Goal: Task Accomplishment & Management: Use online tool/utility

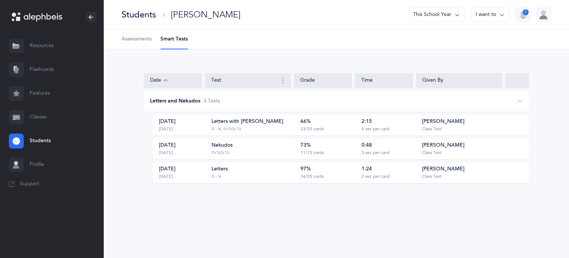
click at [40, 119] on link "Classes" at bounding box center [52, 117] width 104 height 24
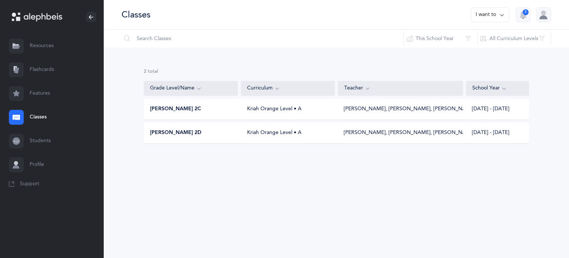
click at [175, 132] on span "Morah Viki 2D" at bounding box center [176, 132] width 52 height 7
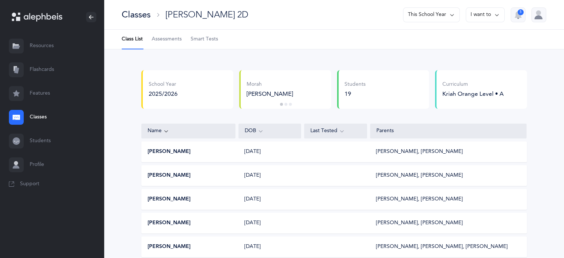
click at [209, 40] on span "Smart Tests" at bounding box center [203, 39] width 27 height 7
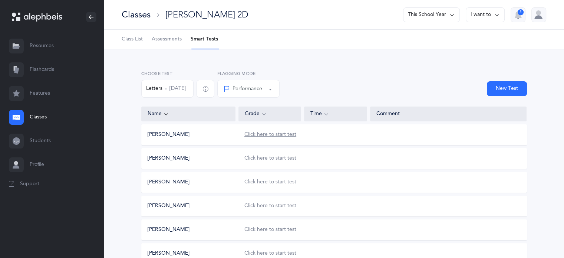
click at [277, 134] on div "Click here to start test" at bounding box center [270, 134] width 52 height 7
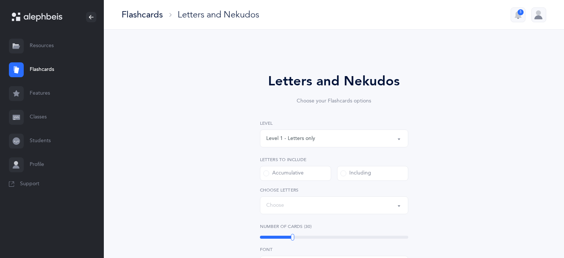
select select
select select "single"
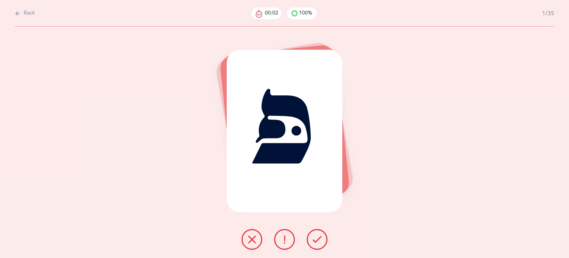
click at [317, 241] on icon at bounding box center [317, 239] width 9 height 9
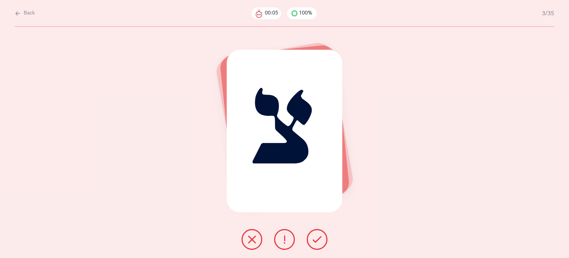
click at [317, 241] on icon at bounding box center [317, 239] width 9 height 9
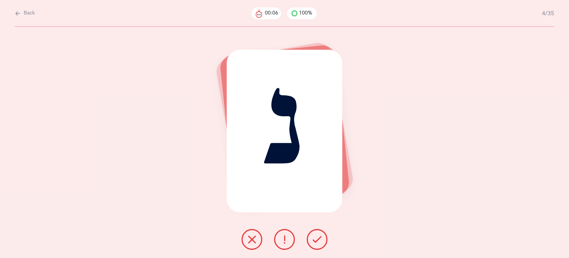
click at [317, 241] on icon at bounding box center [317, 239] width 9 height 9
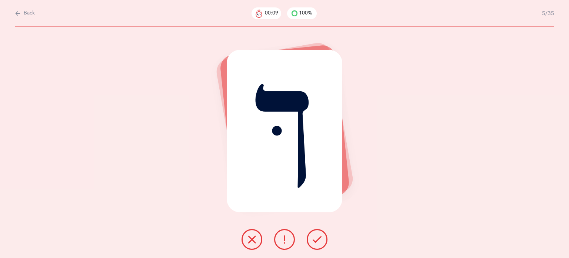
click at [253, 239] on icon at bounding box center [252, 239] width 9 height 9
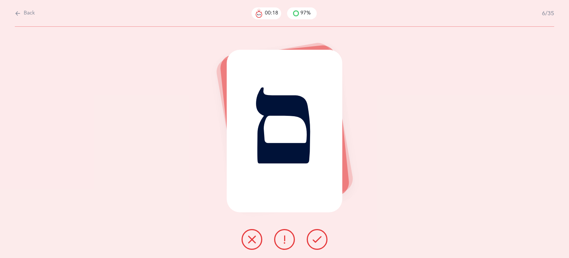
click at [315, 242] on icon at bounding box center [317, 239] width 9 height 9
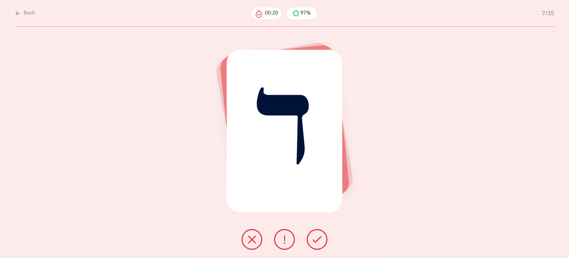
click at [315, 242] on icon at bounding box center [317, 239] width 9 height 9
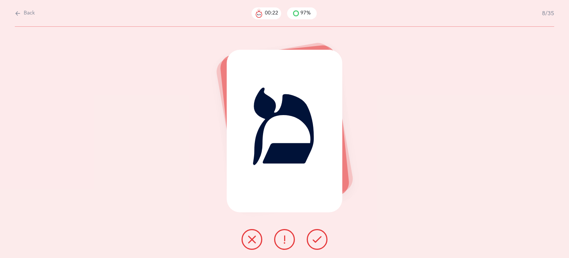
click at [315, 242] on icon at bounding box center [317, 239] width 9 height 9
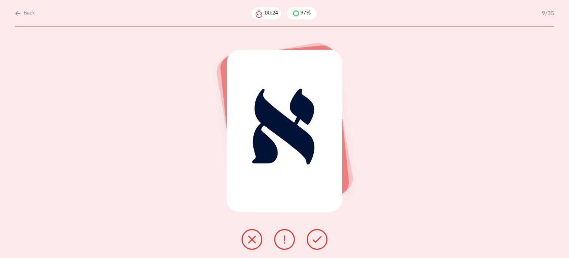
click at [315, 242] on icon at bounding box center [317, 239] width 9 height 9
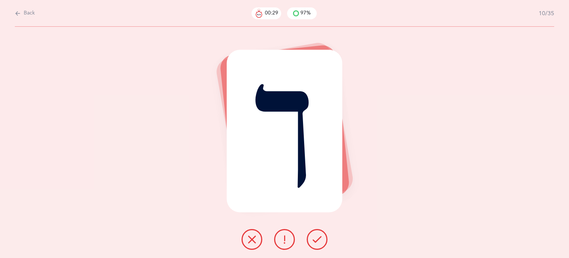
click at [252, 236] on icon at bounding box center [252, 239] width 9 height 9
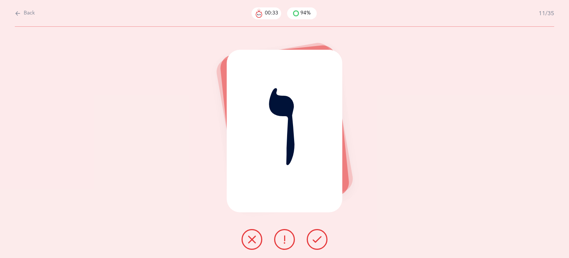
click at [318, 236] on icon at bounding box center [317, 239] width 9 height 9
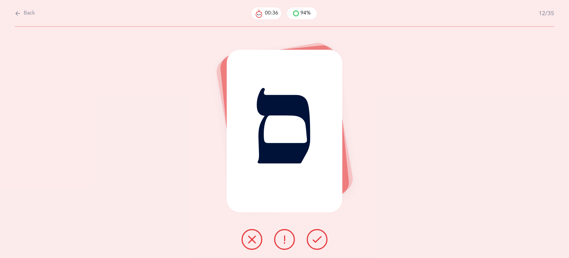
click at [318, 236] on icon at bounding box center [317, 239] width 9 height 9
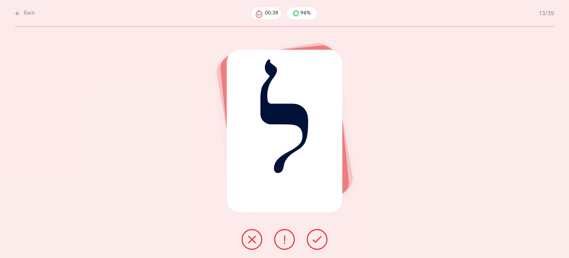
click at [318, 236] on icon at bounding box center [317, 239] width 9 height 9
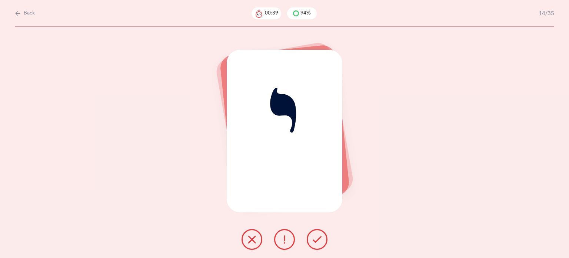
click at [318, 236] on icon at bounding box center [317, 239] width 9 height 9
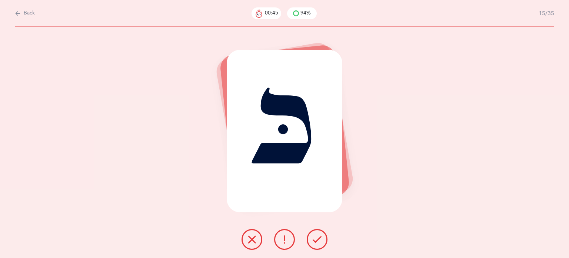
click at [251, 243] on icon at bounding box center [252, 239] width 9 height 9
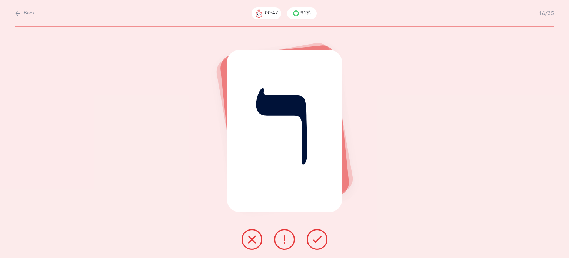
click at [319, 239] on icon at bounding box center [317, 239] width 9 height 9
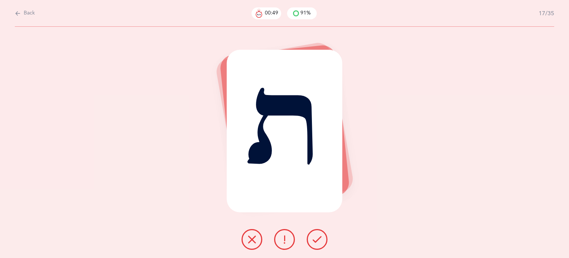
click at [319, 239] on icon at bounding box center [317, 239] width 9 height 9
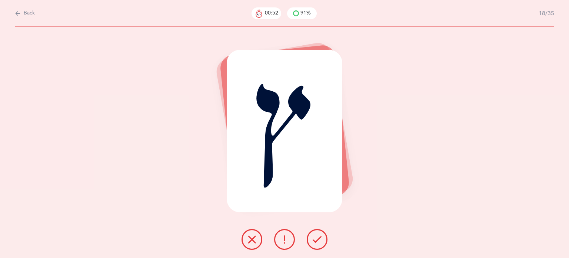
click at [319, 239] on icon at bounding box center [317, 239] width 9 height 9
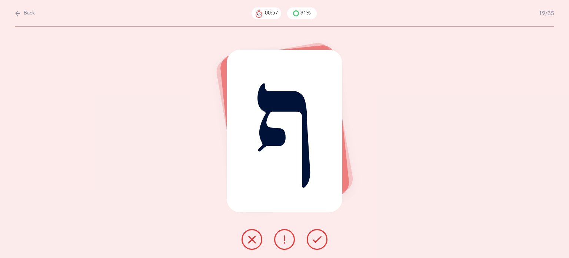
click at [319, 239] on icon at bounding box center [317, 239] width 9 height 9
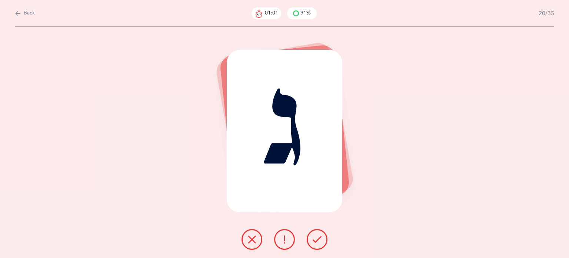
click at [319, 239] on icon at bounding box center [317, 239] width 9 height 9
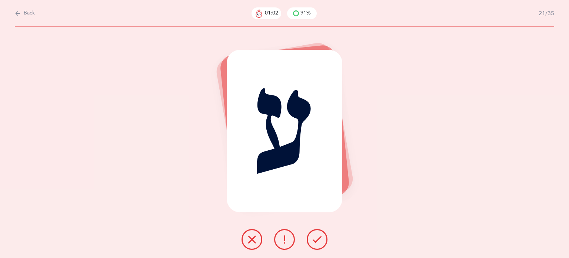
click at [319, 239] on icon at bounding box center [317, 239] width 9 height 9
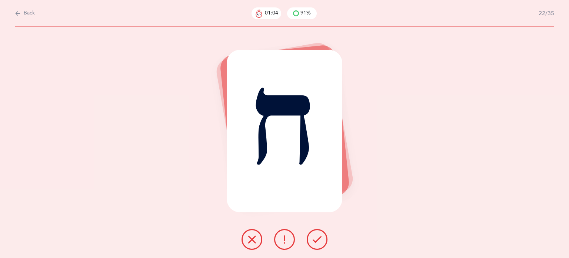
click at [319, 239] on icon at bounding box center [317, 239] width 9 height 9
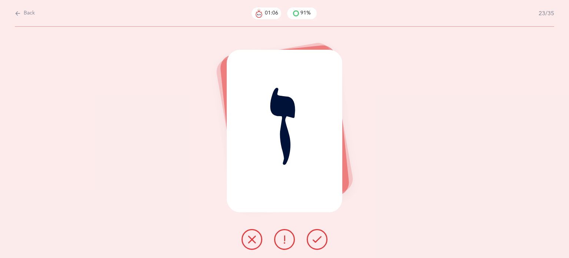
click at [319, 239] on icon at bounding box center [317, 239] width 9 height 9
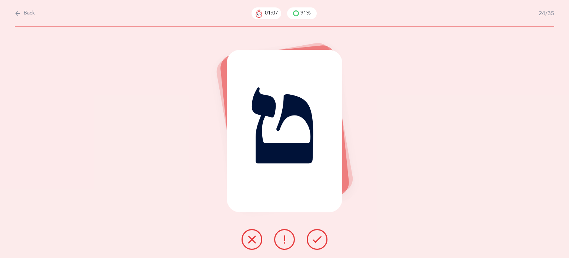
click at [319, 239] on icon at bounding box center [317, 239] width 9 height 9
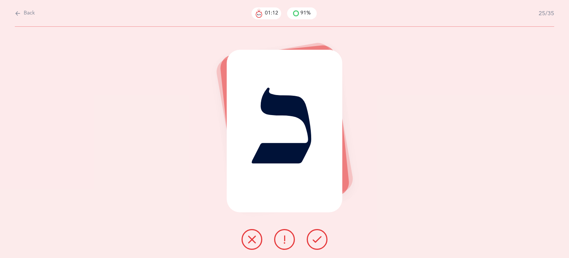
click at [249, 246] on button at bounding box center [252, 239] width 21 height 21
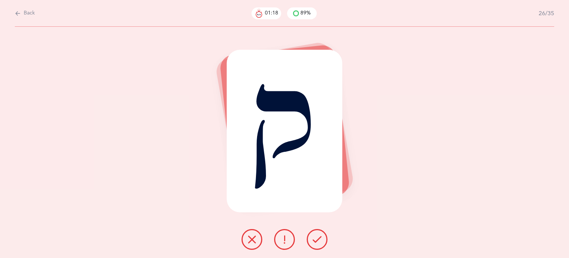
click at [323, 239] on button at bounding box center [317, 239] width 21 height 21
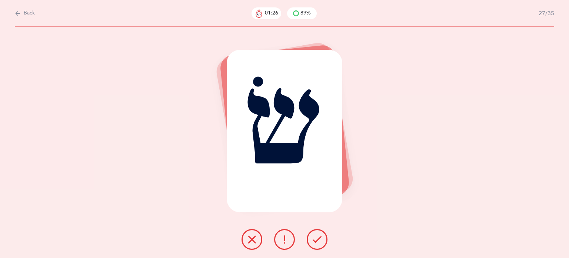
click at [253, 241] on icon at bounding box center [252, 239] width 9 height 9
click at [325, 234] on button at bounding box center [317, 239] width 21 height 21
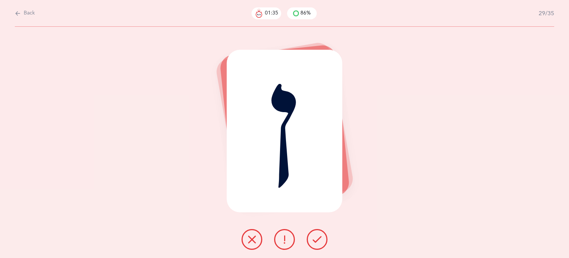
click at [325, 234] on button at bounding box center [317, 239] width 21 height 21
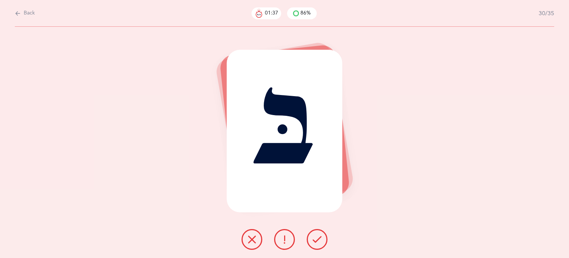
click at [325, 234] on button at bounding box center [317, 239] width 21 height 21
click at [251, 236] on icon at bounding box center [252, 239] width 9 height 9
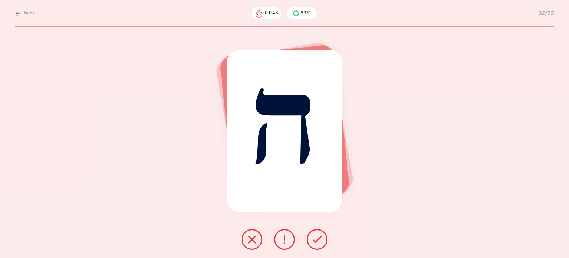
click at [319, 238] on icon at bounding box center [317, 239] width 9 height 9
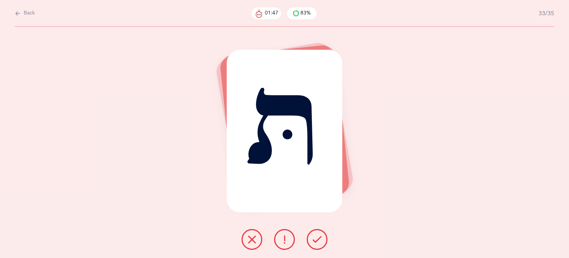
click at [249, 240] on icon at bounding box center [252, 239] width 9 height 9
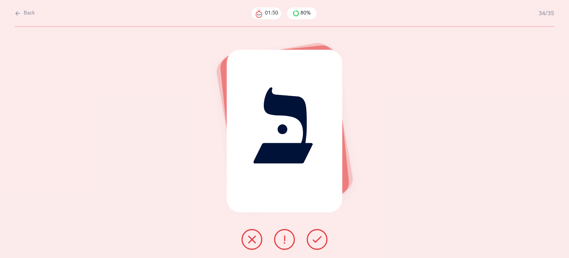
click at [317, 237] on icon at bounding box center [317, 239] width 9 height 9
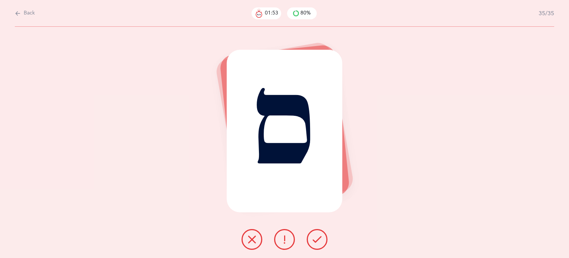
click at [317, 237] on icon at bounding box center [317, 239] width 9 height 9
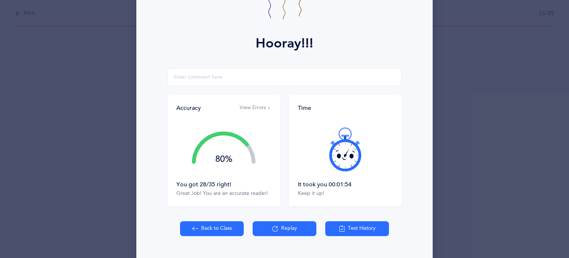
scroll to position [95, 0]
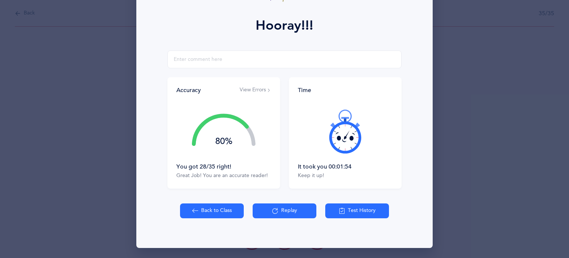
click at [216, 211] on button "Back to Class" at bounding box center [212, 210] width 64 height 15
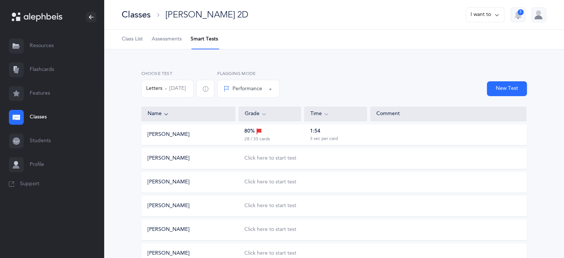
click at [174, 92] on button "Letters Sep 1, 2025" at bounding box center [167, 89] width 52 height 18
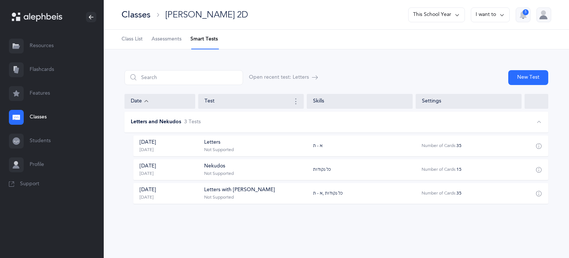
click at [184, 168] on div "Sep 1, 2025 Today" at bounding box center [168, 169] width 69 height 14
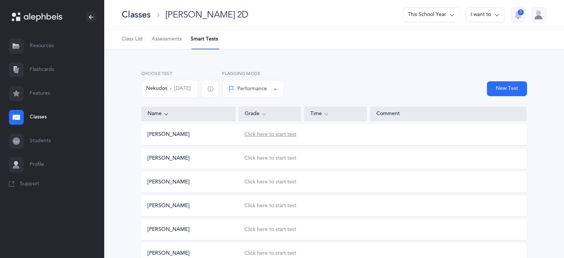
click at [273, 133] on div "Click here to start test" at bounding box center [270, 134] width 52 height 7
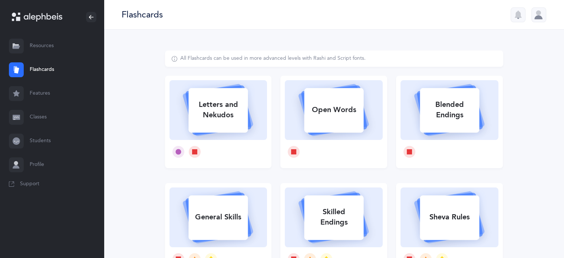
select select
select select "single"
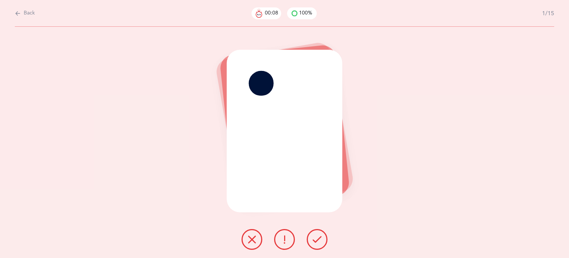
click at [316, 240] on icon at bounding box center [317, 239] width 9 height 9
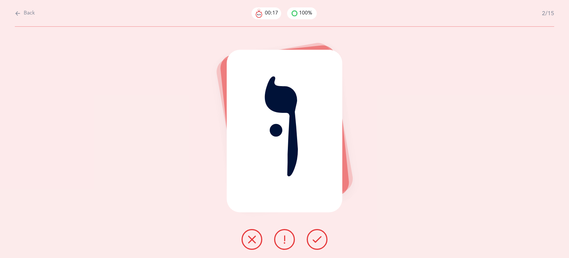
click at [255, 236] on icon at bounding box center [252, 239] width 9 height 9
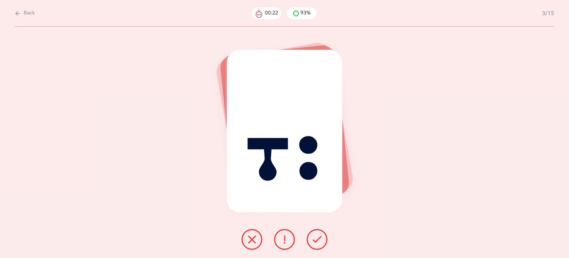
click at [255, 236] on icon at bounding box center [252, 239] width 9 height 9
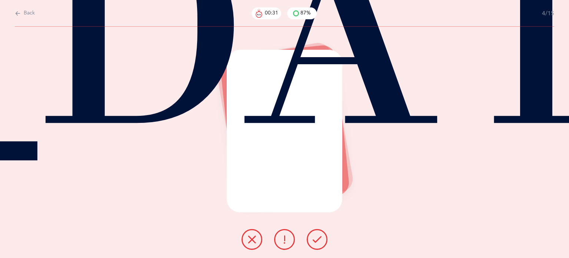
click at [318, 241] on icon at bounding box center [317, 239] width 9 height 9
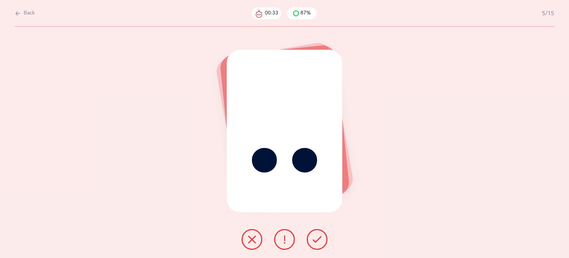
click at [318, 241] on icon at bounding box center [317, 239] width 9 height 9
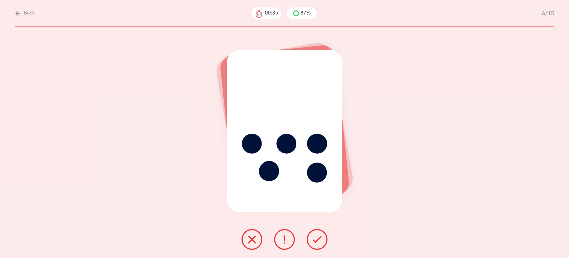
click at [318, 241] on icon at bounding box center [317, 239] width 9 height 9
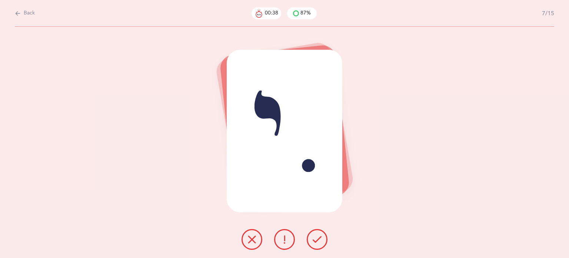
click at [318, 241] on icon at bounding box center [317, 239] width 9 height 9
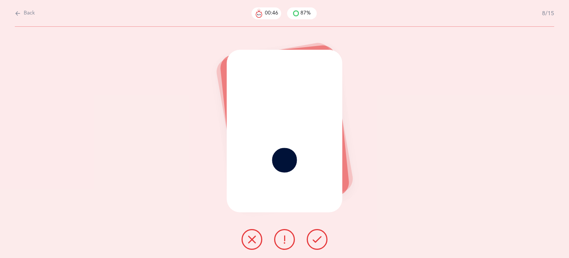
click at [253, 238] on icon at bounding box center [252, 239] width 9 height 9
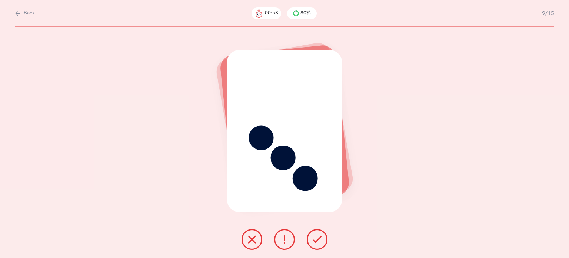
click at [252, 242] on icon at bounding box center [252, 239] width 9 height 9
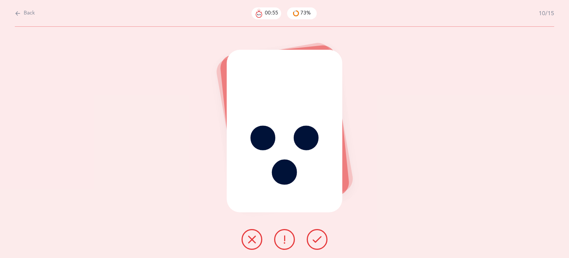
click at [319, 236] on icon at bounding box center [317, 239] width 9 height 9
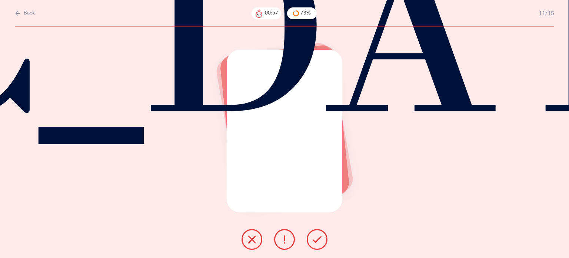
click at [319, 236] on icon at bounding box center [317, 239] width 9 height 9
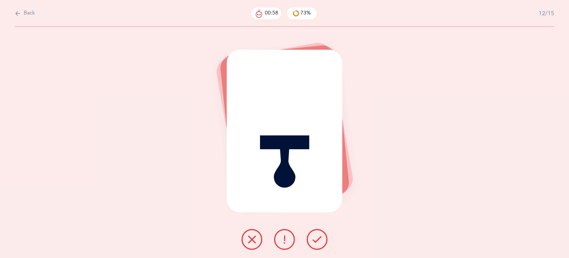
click at [319, 236] on icon at bounding box center [317, 239] width 9 height 9
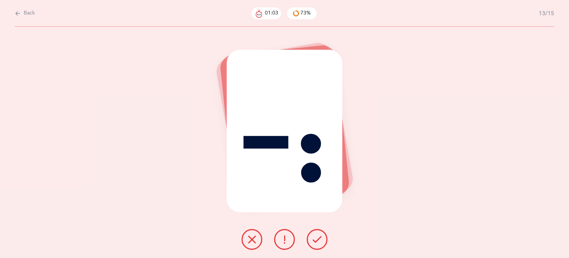
click at [253, 240] on icon at bounding box center [252, 239] width 9 height 9
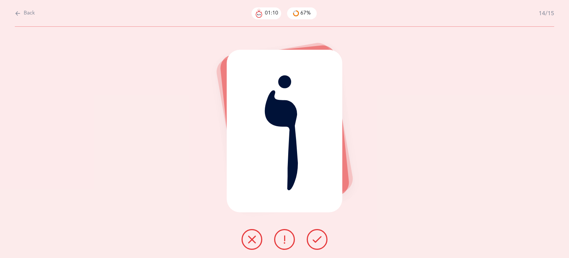
click at [319, 233] on button at bounding box center [317, 239] width 21 height 21
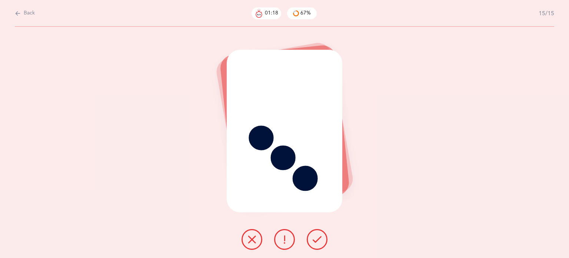
click at [253, 238] on icon at bounding box center [252, 239] width 9 height 9
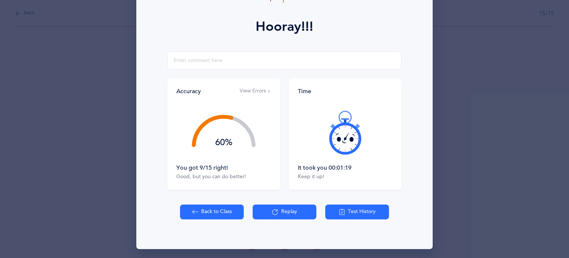
scroll to position [95, 0]
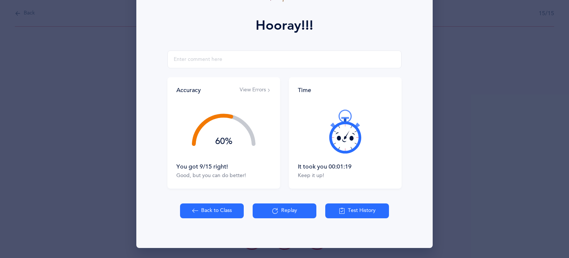
click at [220, 215] on button "Back to Class" at bounding box center [212, 210] width 64 height 15
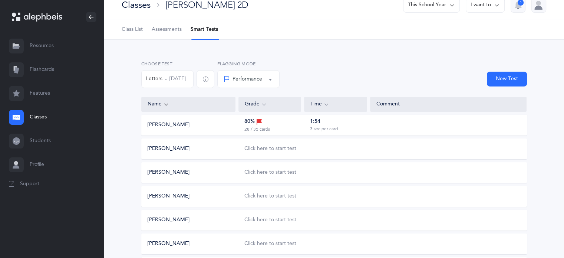
scroll to position [11, 0]
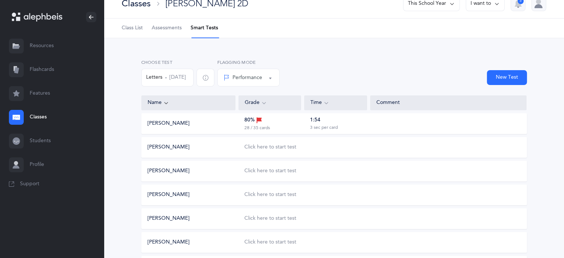
click at [181, 77] on button "Letters [DATE]" at bounding box center [167, 78] width 52 height 18
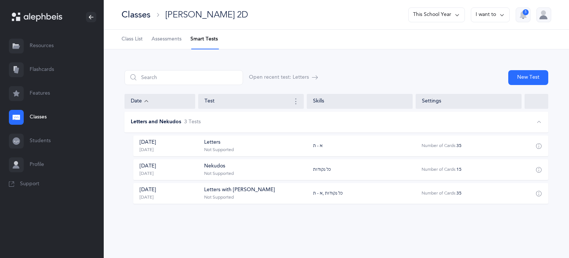
click at [179, 195] on div "[DATE] [DATE]" at bounding box center [168, 193] width 69 height 14
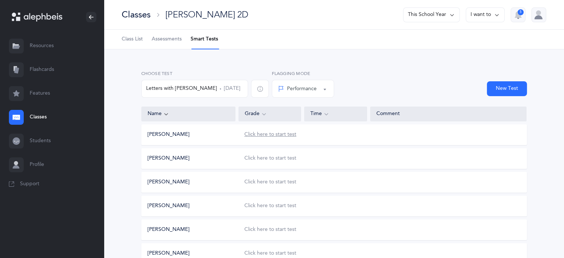
click at [268, 136] on div "Click here to start test" at bounding box center [270, 134] width 52 height 7
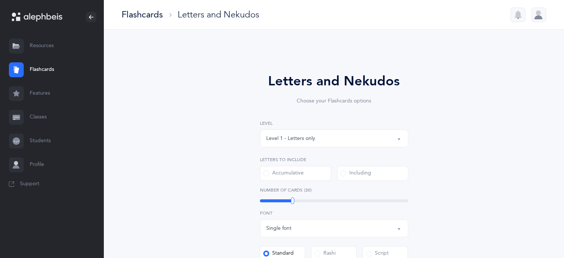
select select "single"
select select
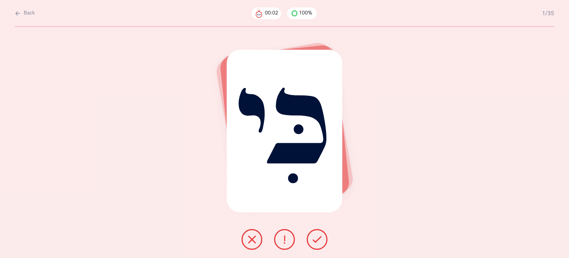
click at [317, 243] on icon at bounding box center [317, 239] width 9 height 9
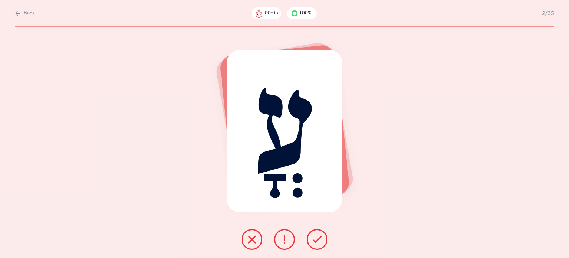
click at [253, 238] on icon at bounding box center [252, 239] width 9 height 9
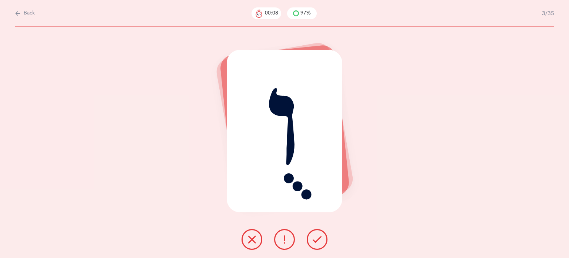
click at [320, 238] on icon at bounding box center [317, 239] width 9 height 9
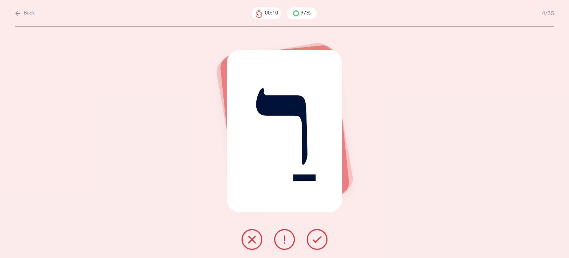
click at [320, 238] on icon at bounding box center [317, 239] width 9 height 9
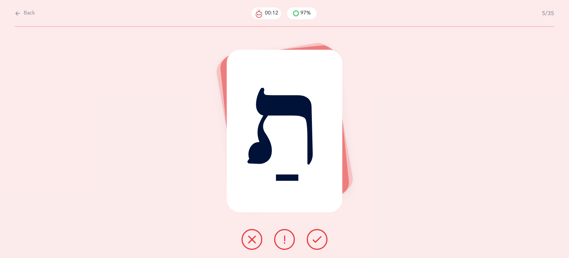
click at [320, 238] on icon at bounding box center [317, 239] width 9 height 9
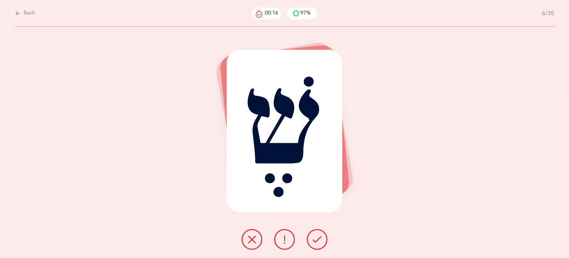
click at [320, 238] on icon at bounding box center [317, 239] width 9 height 9
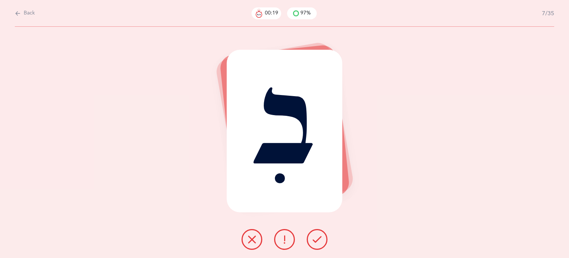
click at [320, 238] on icon at bounding box center [317, 239] width 9 height 9
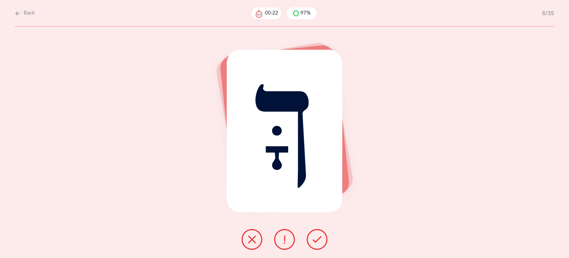
click at [320, 238] on icon at bounding box center [317, 239] width 9 height 9
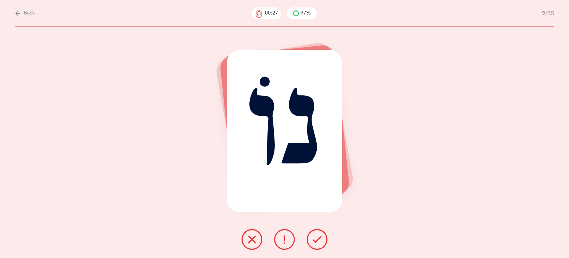
click at [255, 239] on icon at bounding box center [252, 239] width 9 height 9
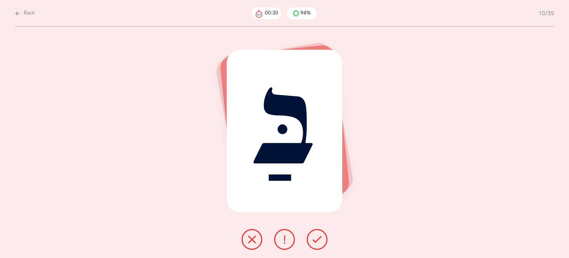
click at [317, 235] on icon at bounding box center [317, 239] width 9 height 9
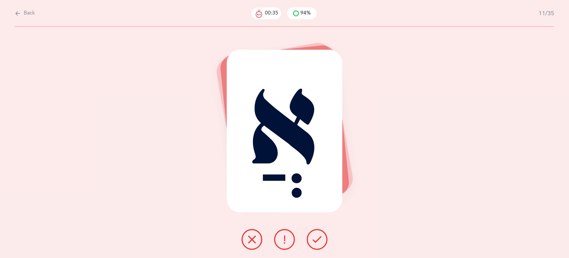
click at [258, 235] on button at bounding box center [252, 239] width 21 height 21
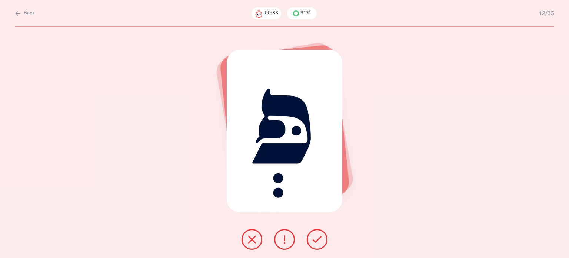
click at [318, 245] on button at bounding box center [317, 239] width 21 height 21
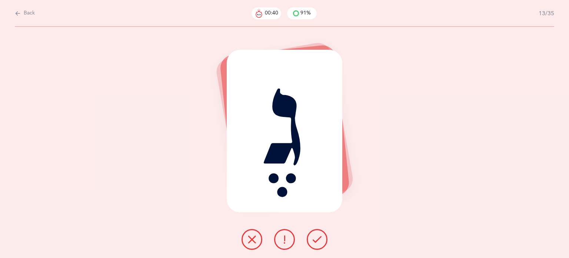
click at [318, 245] on button at bounding box center [317, 239] width 21 height 21
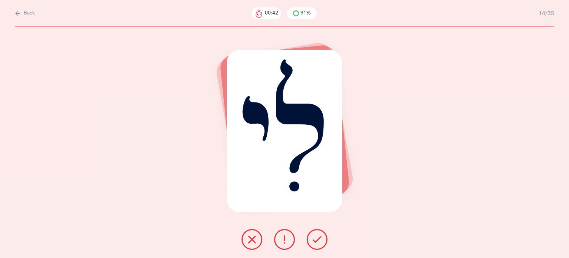
click at [318, 245] on button at bounding box center [317, 239] width 21 height 21
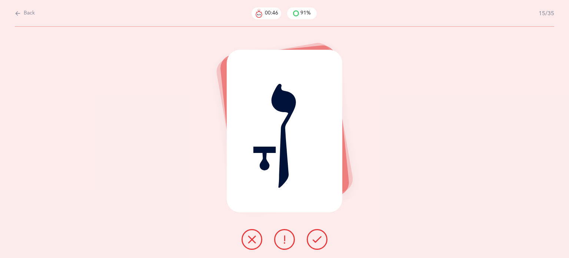
click at [318, 245] on button at bounding box center [317, 239] width 21 height 21
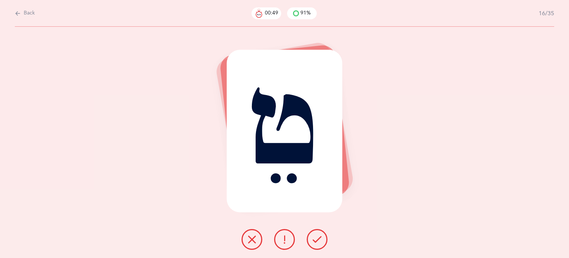
click at [318, 245] on button at bounding box center [317, 239] width 21 height 21
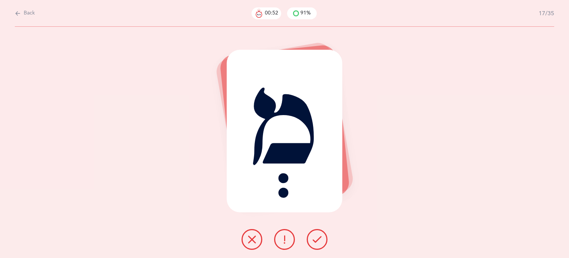
click at [318, 245] on button at bounding box center [317, 239] width 21 height 21
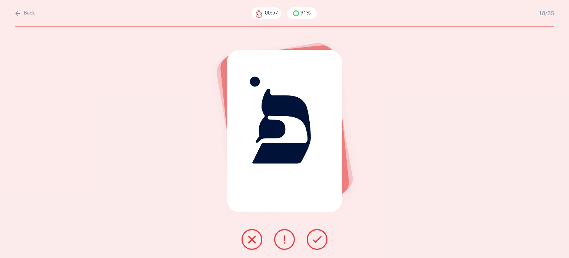
click at [253, 240] on icon at bounding box center [252, 239] width 9 height 9
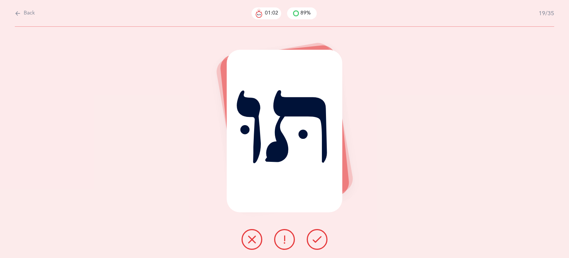
click at [251, 240] on icon at bounding box center [252, 239] width 9 height 9
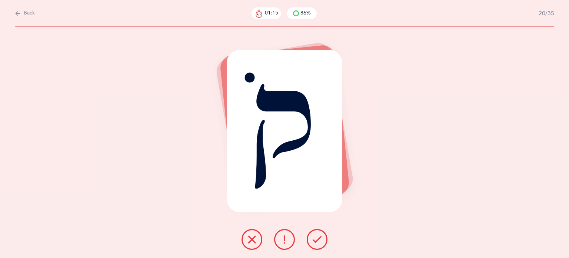
click at [252, 235] on icon at bounding box center [252, 239] width 9 height 9
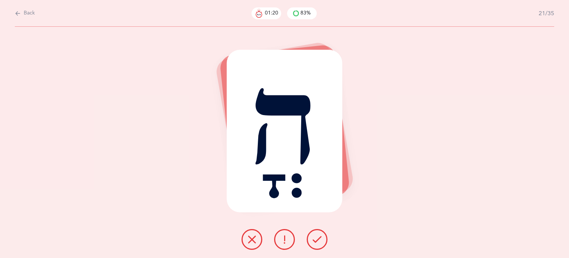
click at [249, 240] on icon at bounding box center [252, 239] width 9 height 9
click at [249, 237] on icon at bounding box center [252, 239] width 9 height 9
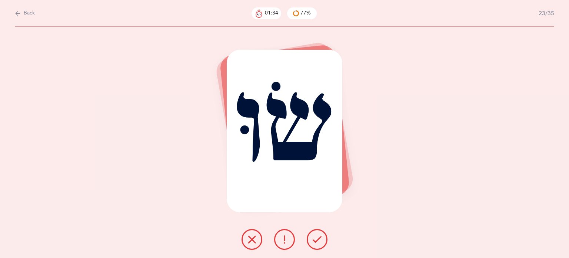
click at [258, 233] on button at bounding box center [252, 239] width 21 height 21
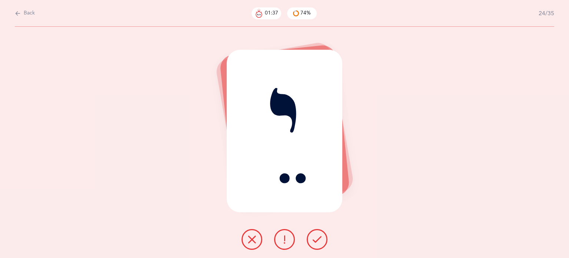
click at [322, 235] on button at bounding box center [317, 239] width 21 height 21
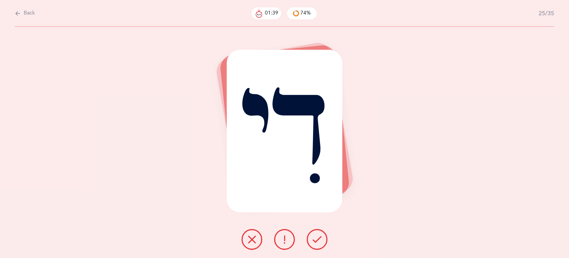
click at [321, 235] on icon at bounding box center [317, 239] width 9 height 9
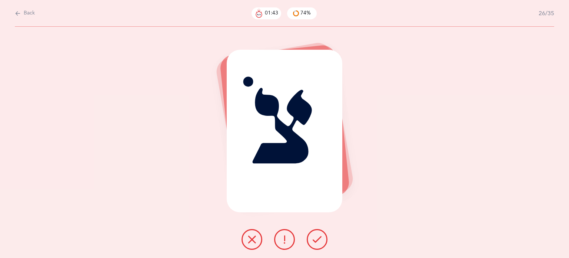
click at [321, 235] on icon at bounding box center [317, 239] width 9 height 9
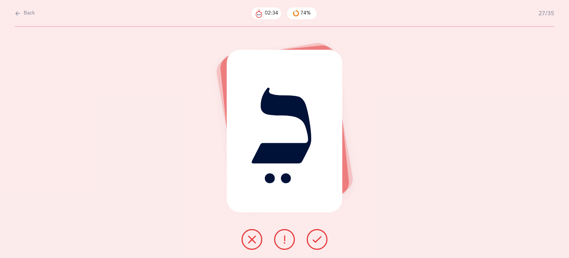
click at [321, 234] on button at bounding box center [317, 239] width 21 height 21
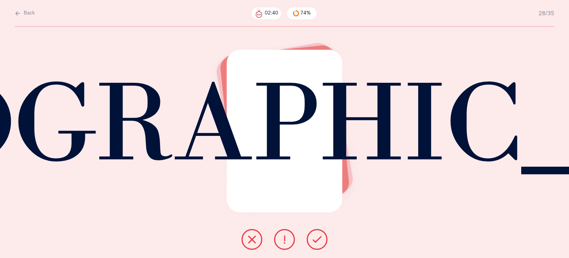
drag, startPoint x: 321, startPoint y: 234, endPoint x: 311, endPoint y: 229, distance: 11.4
click at [311, 229] on div at bounding box center [285, 239] width 98 height 21
click at [315, 236] on icon at bounding box center [317, 239] width 9 height 9
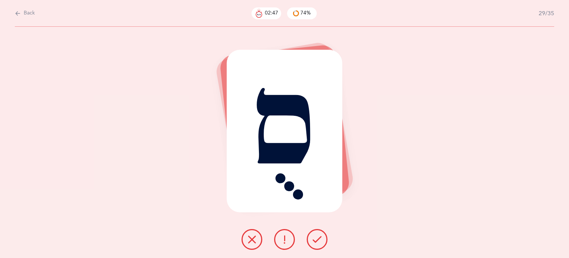
click at [253, 238] on icon at bounding box center [252, 239] width 9 height 9
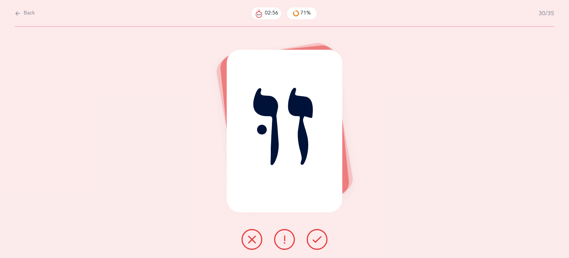
click at [253, 238] on icon at bounding box center [252, 239] width 9 height 9
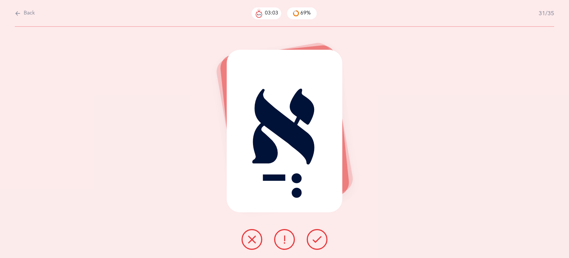
click at [314, 240] on icon at bounding box center [317, 239] width 9 height 9
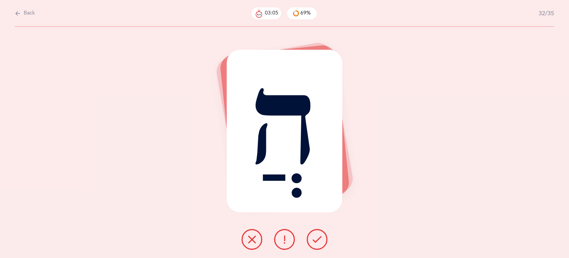
click at [314, 240] on icon at bounding box center [317, 239] width 9 height 9
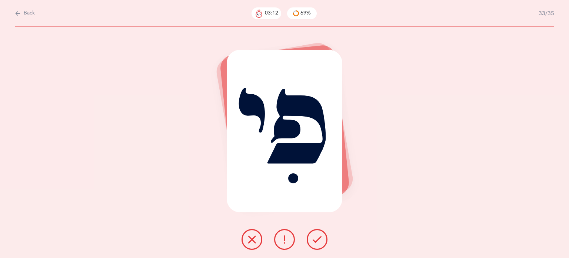
click at [314, 240] on icon at bounding box center [317, 239] width 9 height 9
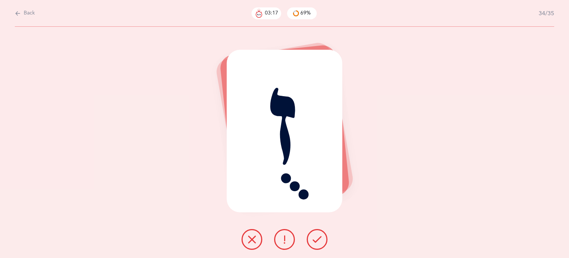
click at [250, 234] on button at bounding box center [252, 239] width 21 height 21
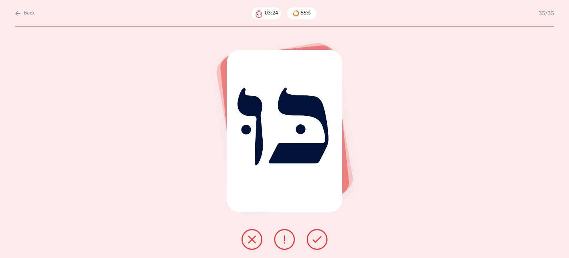
click at [322, 240] on button at bounding box center [317, 239] width 21 height 21
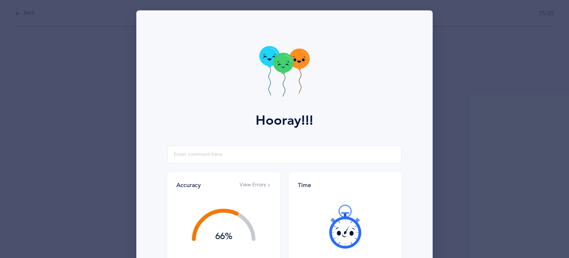
scroll to position [65, 0]
